Goal: Task Accomplishment & Management: Manage account settings

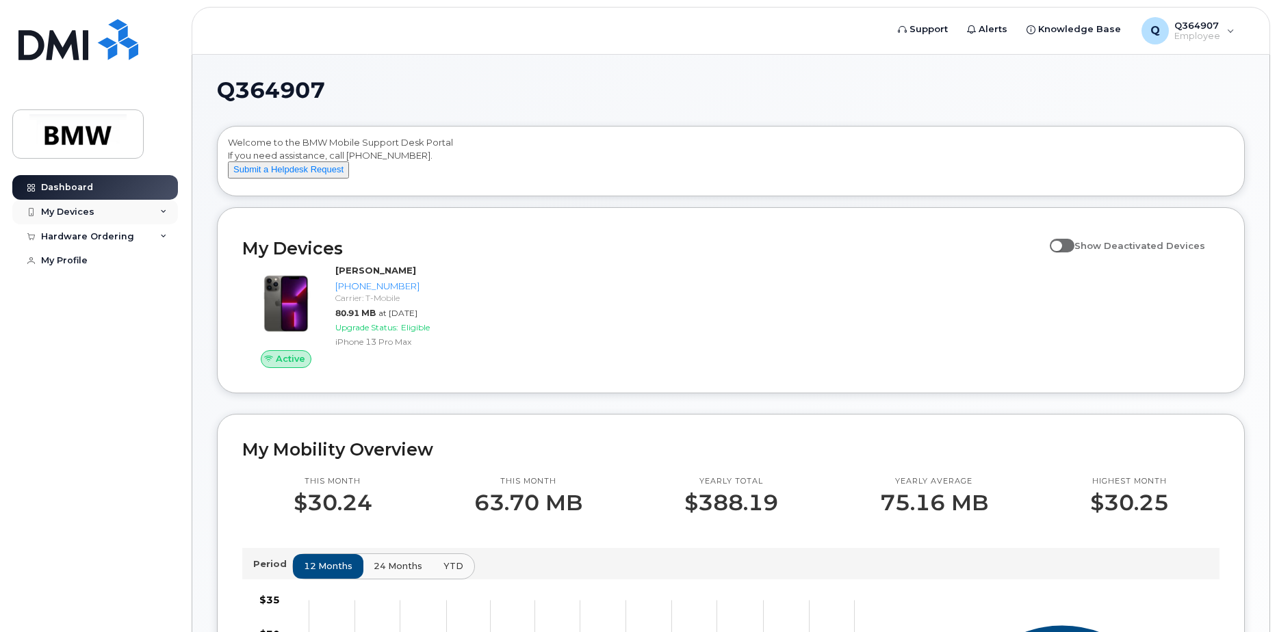
click at [153, 216] on div "My Devices" at bounding box center [95, 212] width 166 height 25
click at [85, 237] on div "Add Device" at bounding box center [74, 237] width 54 height 12
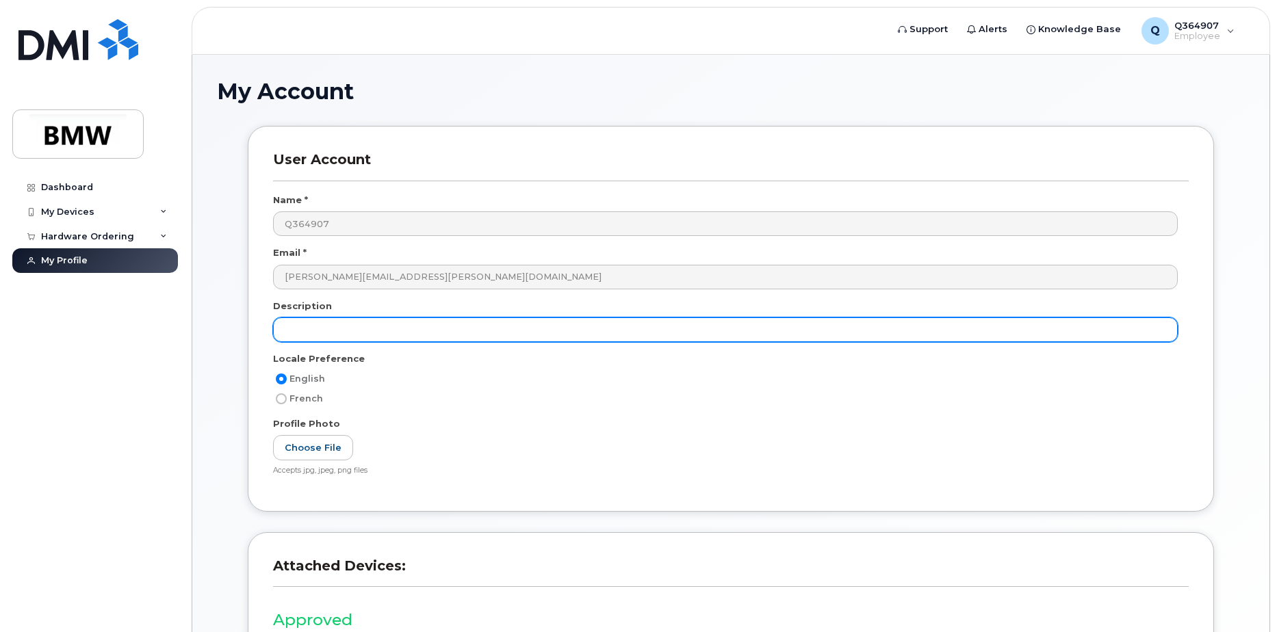
click at [365, 331] on input "text" at bounding box center [725, 329] width 905 height 25
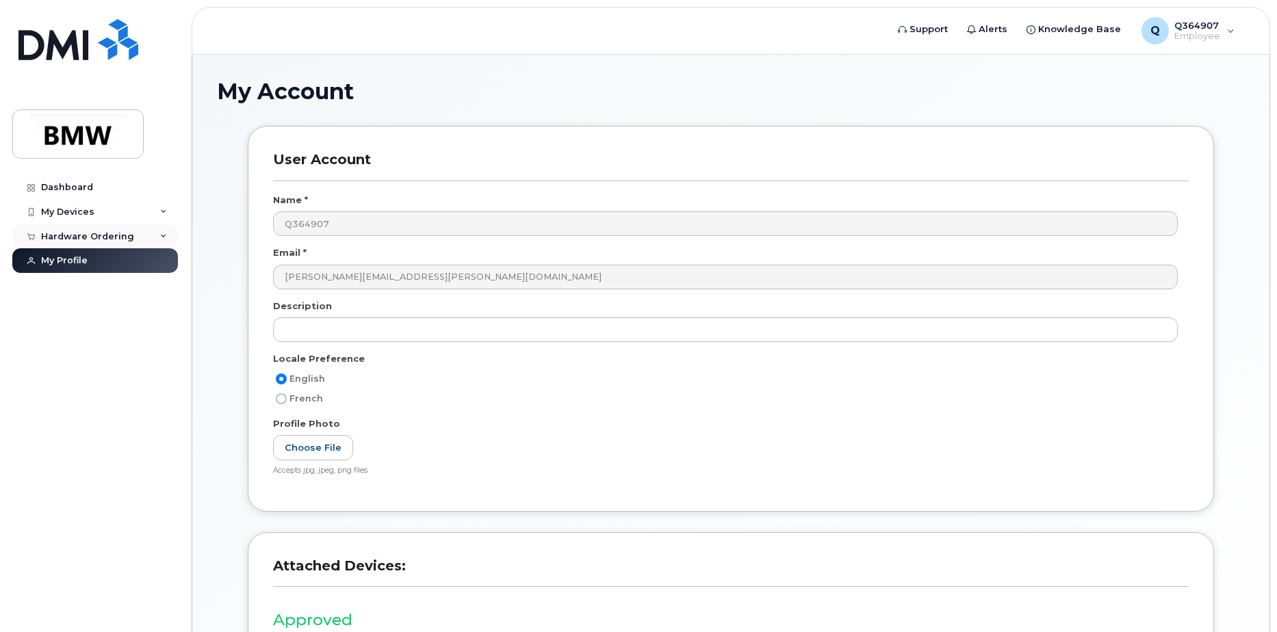
click at [108, 234] on div "Hardware Ordering" at bounding box center [87, 236] width 93 height 11
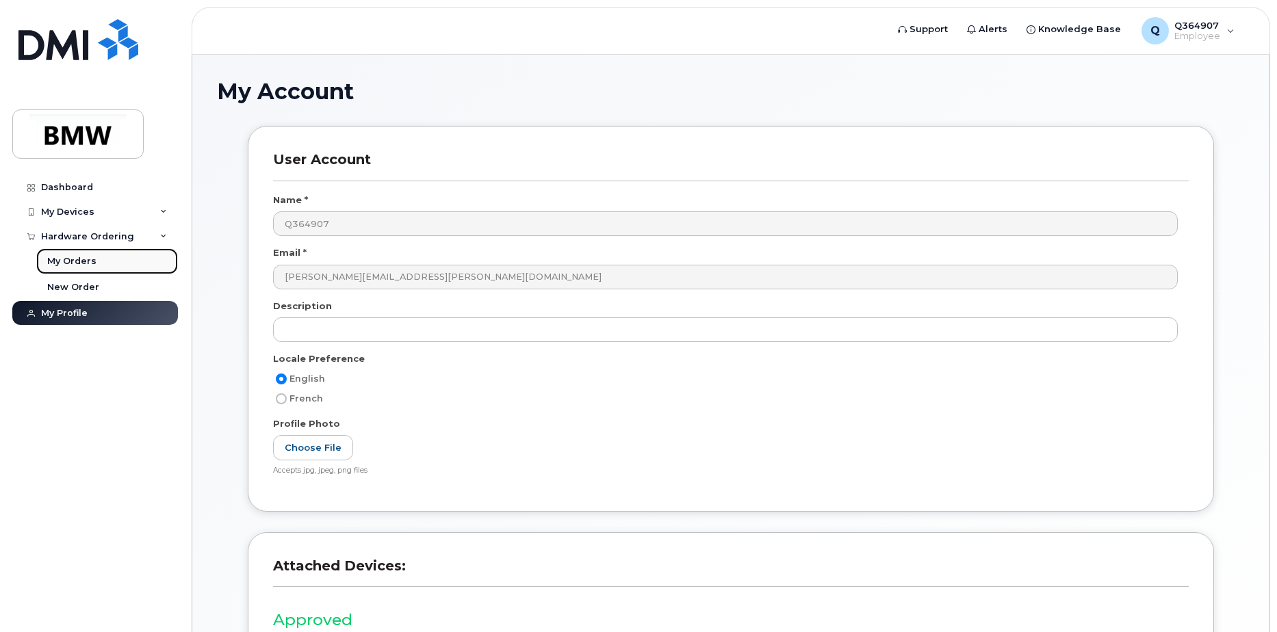
click at [94, 257] on link "My Orders" at bounding box center [107, 261] width 142 height 26
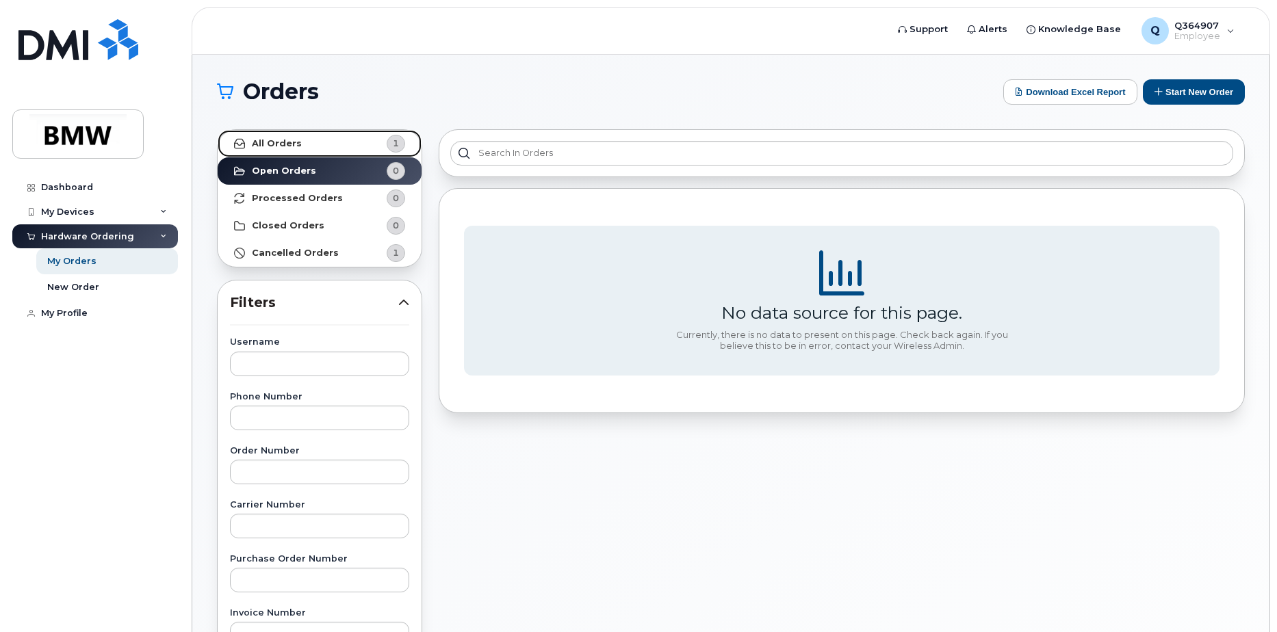
click at [283, 136] on link "All Orders 1" at bounding box center [320, 143] width 204 height 27
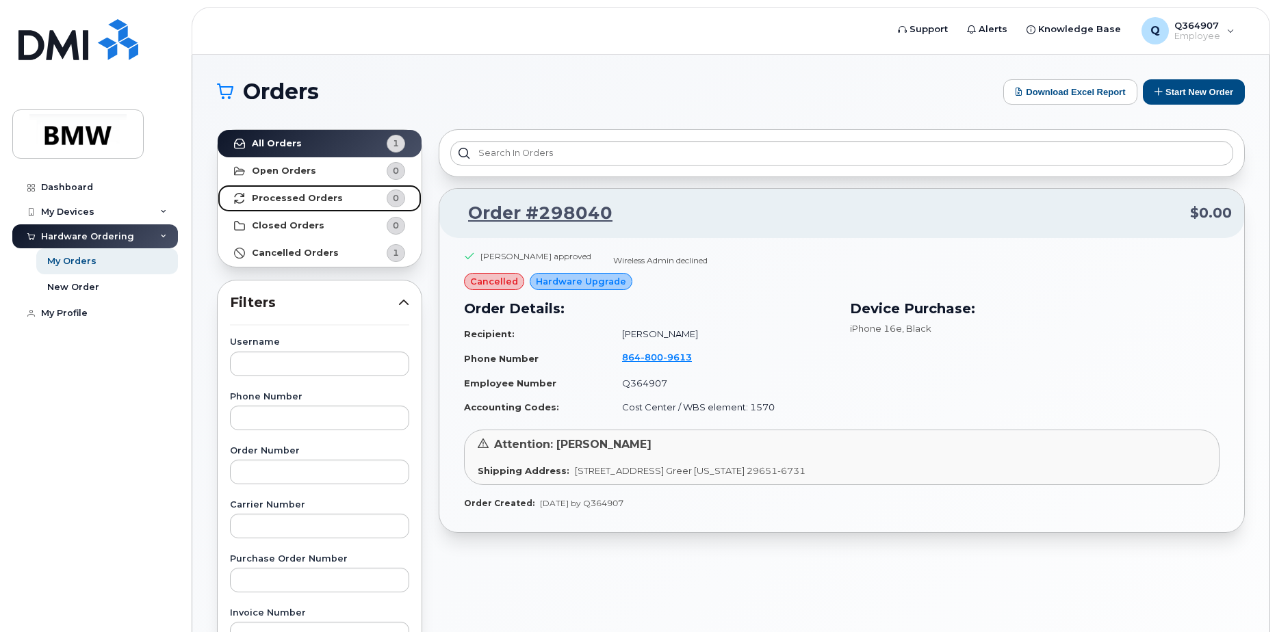
click at [296, 198] on strong "Processed Orders" at bounding box center [297, 198] width 91 height 11
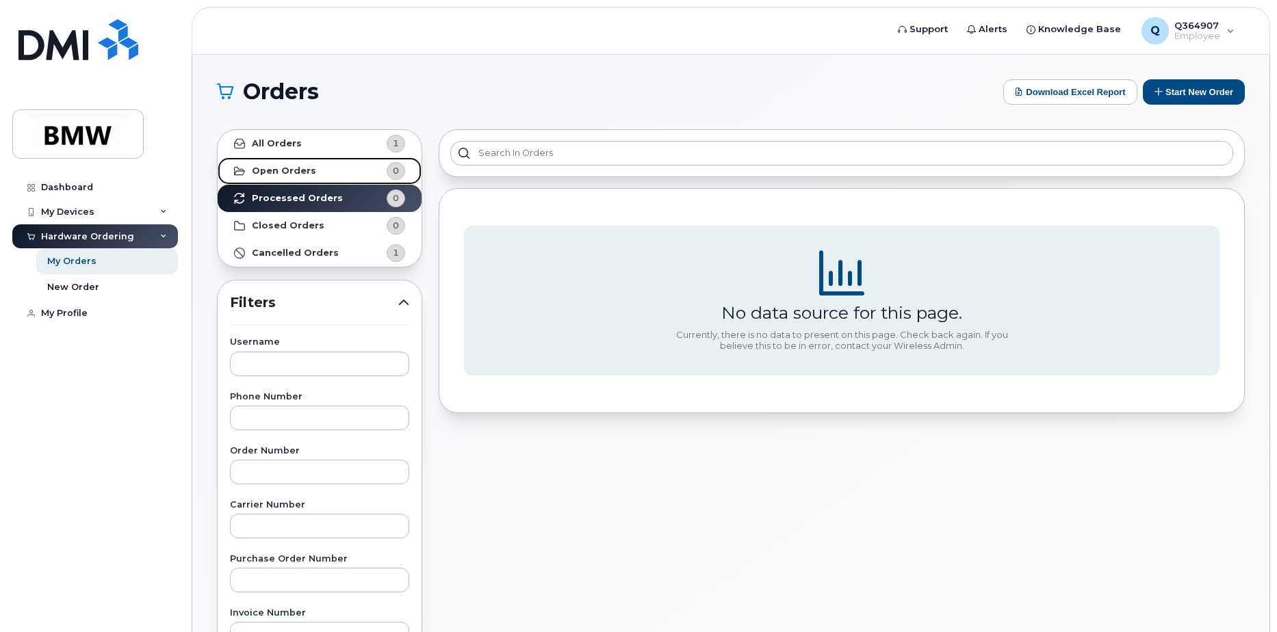
click at [290, 170] on strong "Open Orders" at bounding box center [284, 171] width 64 height 11
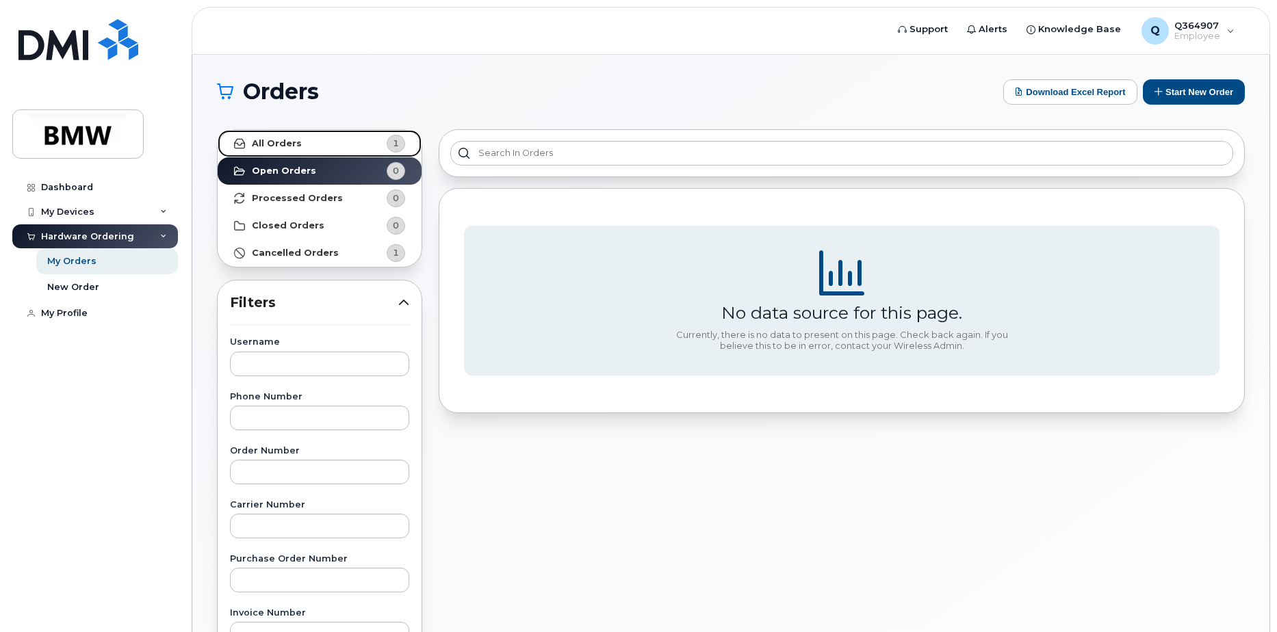
click at [284, 141] on strong "All Orders" at bounding box center [277, 143] width 50 height 11
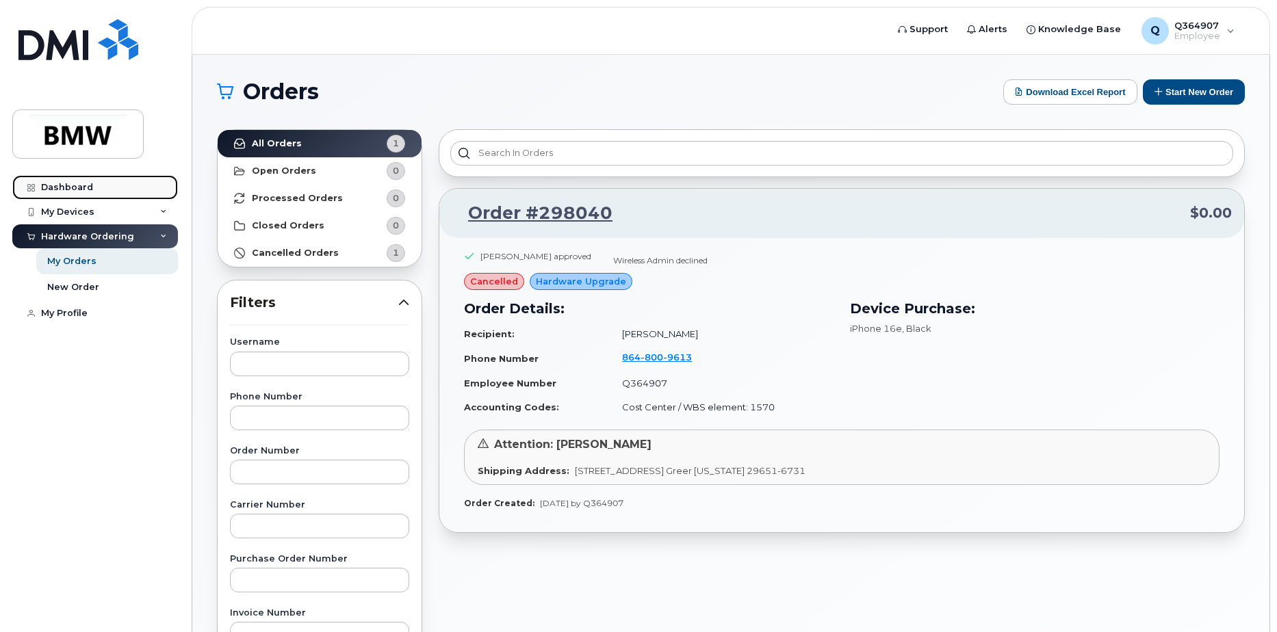
click at [80, 189] on div "Dashboard" at bounding box center [67, 187] width 52 height 11
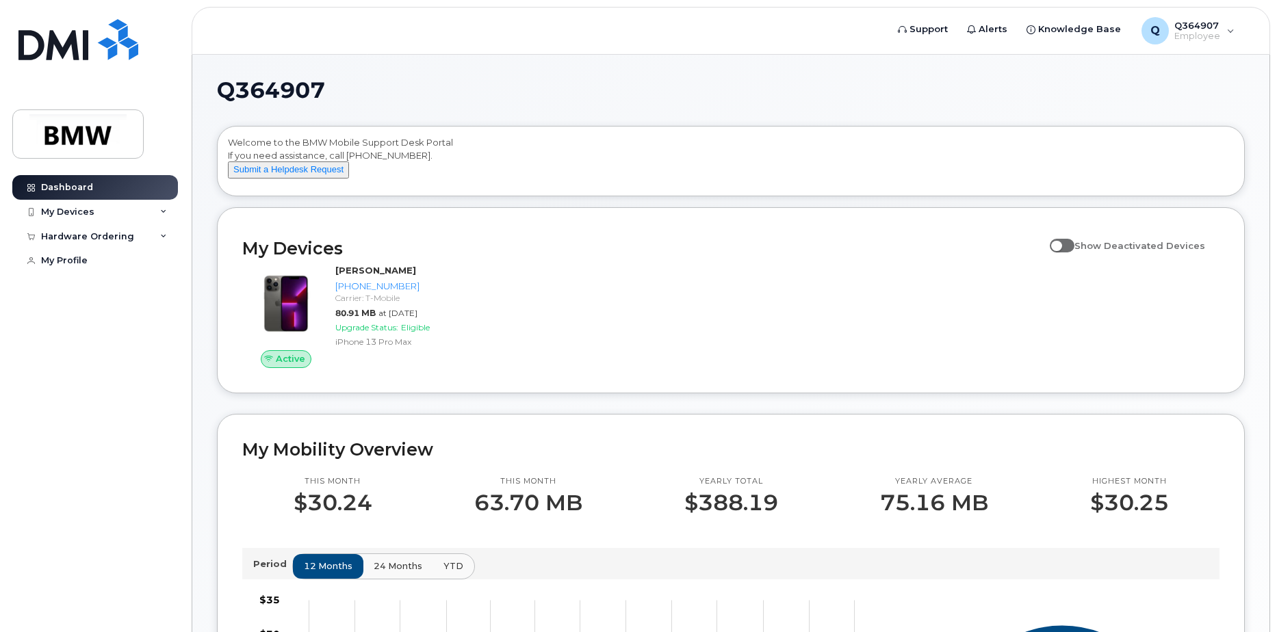
click at [598, 259] on h2 "My Devices" at bounding box center [642, 248] width 801 height 21
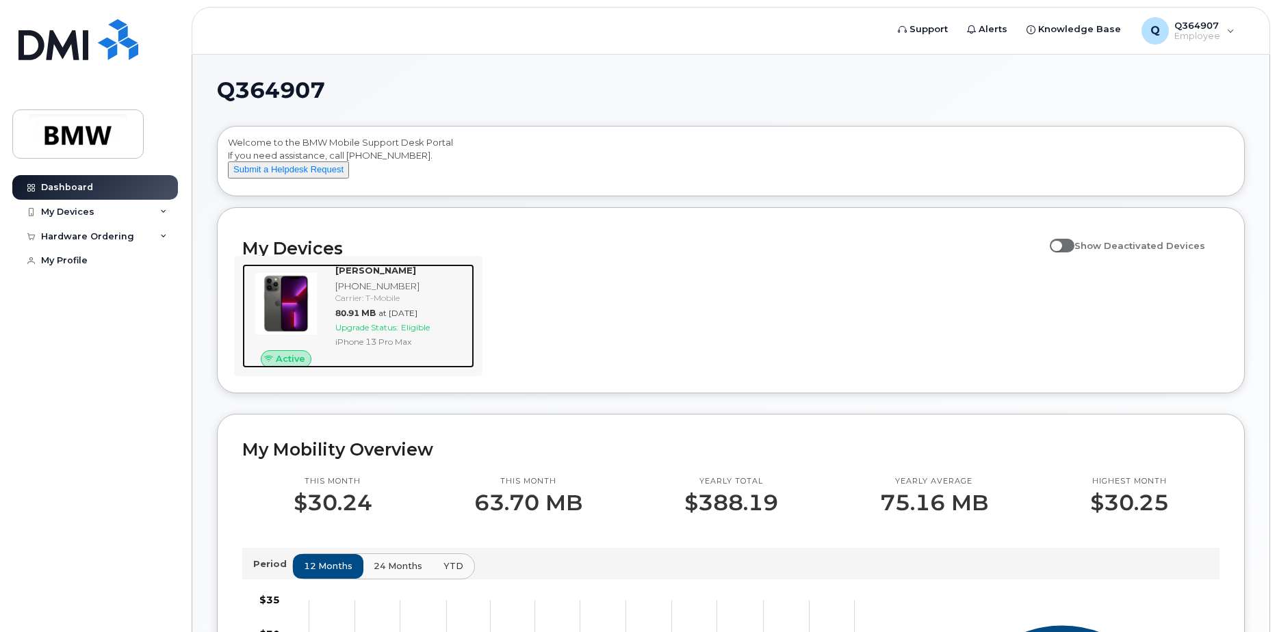
click at [417, 318] on span "at [DATE]" at bounding box center [397, 313] width 39 height 10
click at [393, 365] on div "[PERSON_NAME] [PHONE_NUMBER] Carrier: T-Mobile 80.91 MB at [DATE] Upgrade Statu…" at bounding box center [402, 316] width 144 height 104
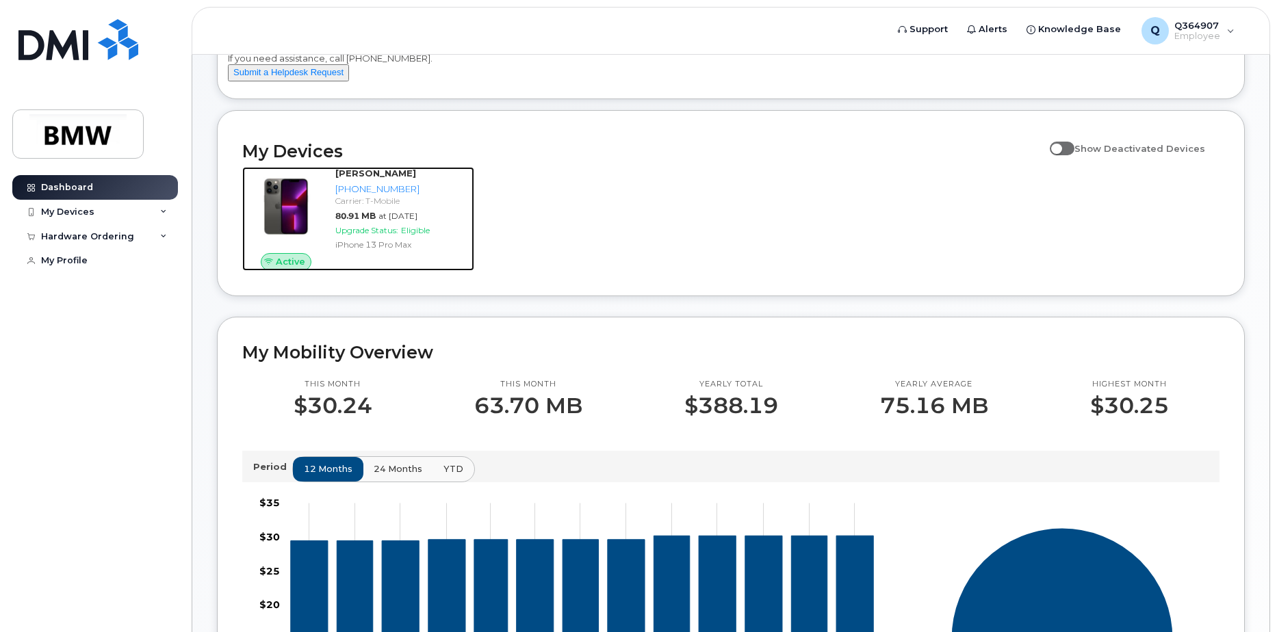
scroll to position [274, 0]
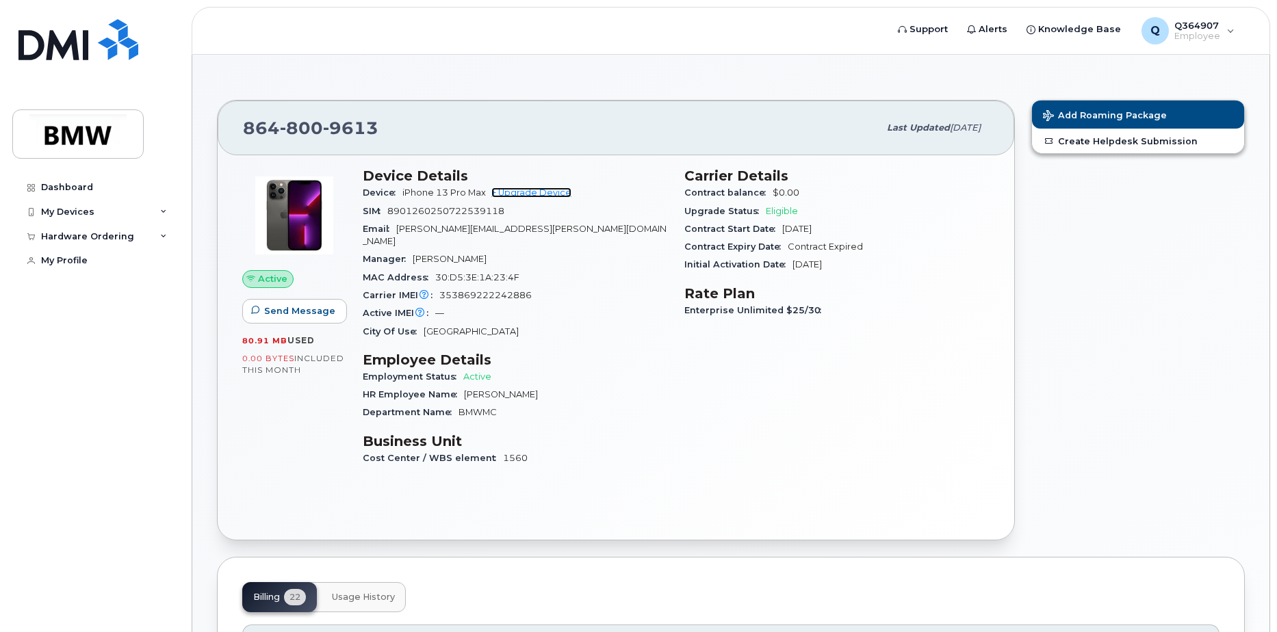
click at [545, 193] on link "+ Upgrade Device" at bounding box center [531, 192] width 80 height 10
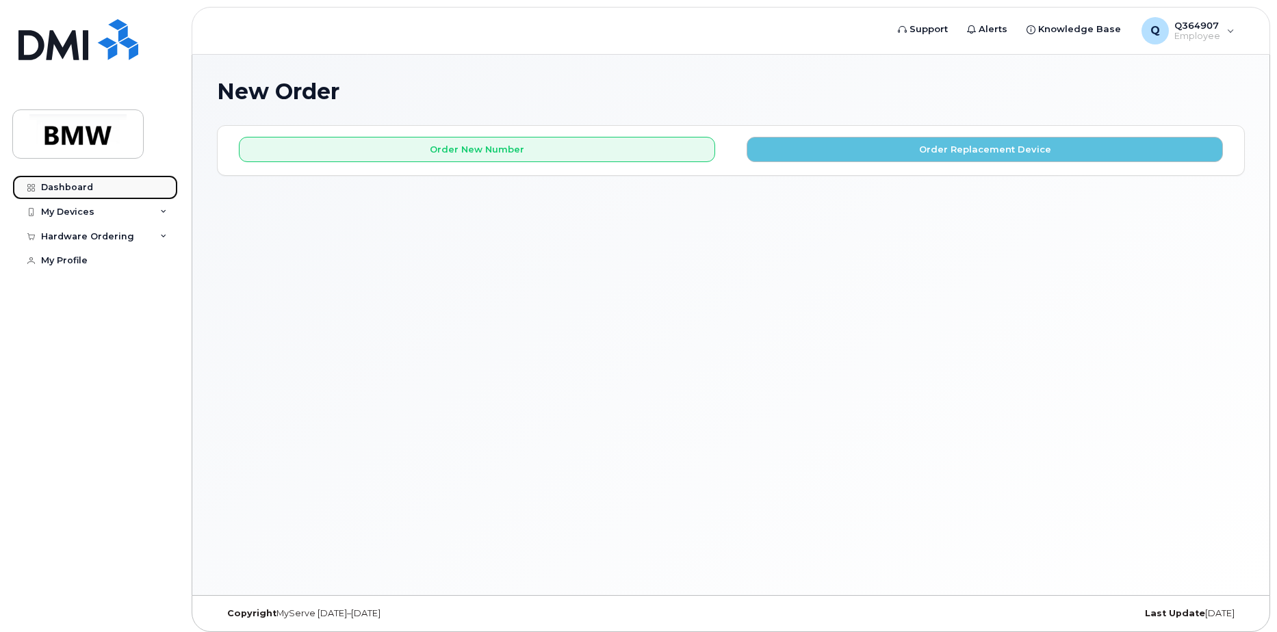
drag, startPoint x: 64, startPoint y: 179, endPoint x: 72, endPoint y: 184, distance: 8.9
click at [65, 180] on link "Dashboard" at bounding box center [95, 187] width 166 height 25
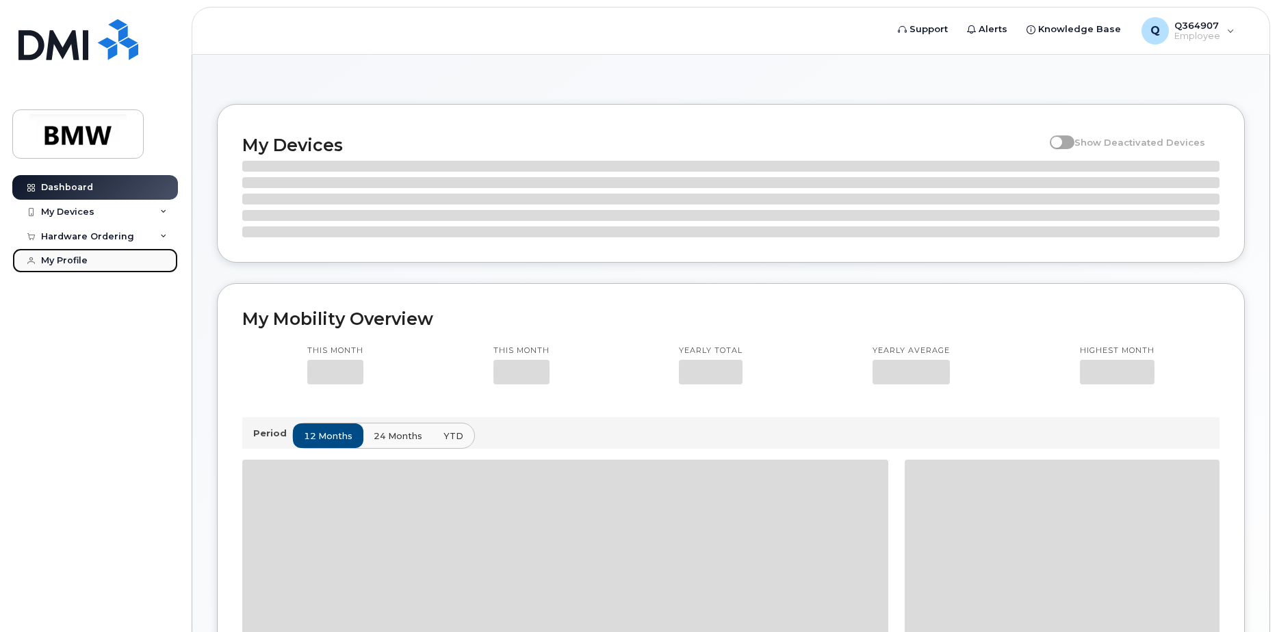
click at [55, 255] on link "My Profile" at bounding box center [95, 260] width 166 height 25
